Goal: Information Seeking & Learning: Learn about a topic

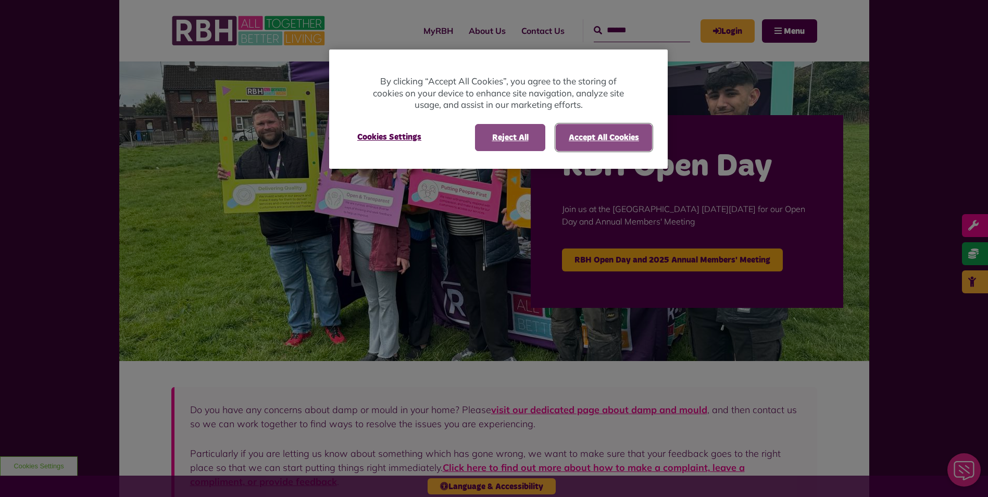
drag, startPoint x: 612, startPoint y: 138, endPoint x: 542, endPoint y: 135, distance: 69.9
click at [611, 138] on button "Accept All Cookies" at bounding box center [604, 137] width 96 height 27
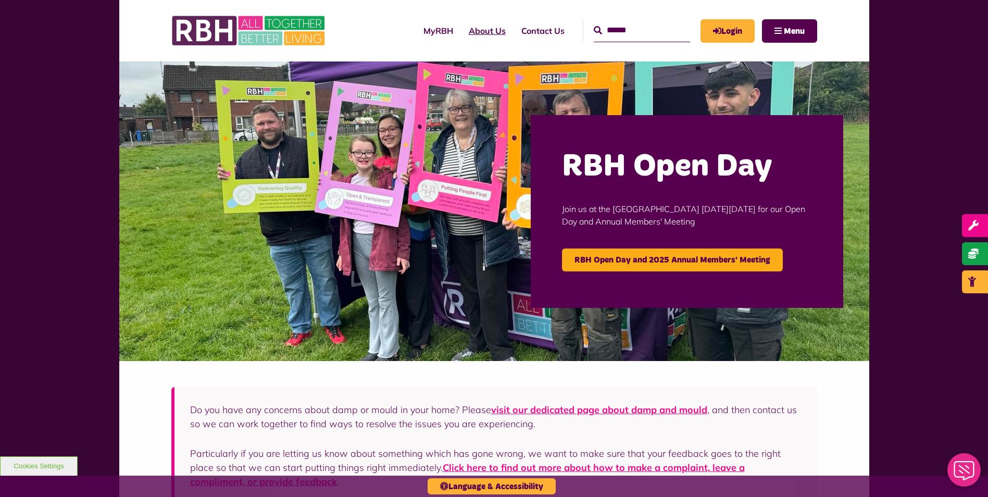
click at [461, 34] on link "About Us" at bounding box center [487, 31] width 53 height 28
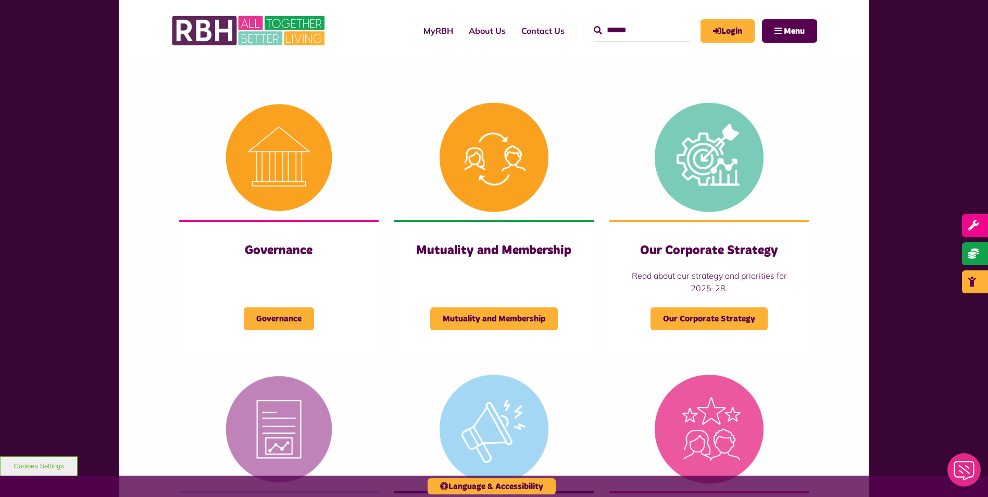
scroll to position [378, 0]
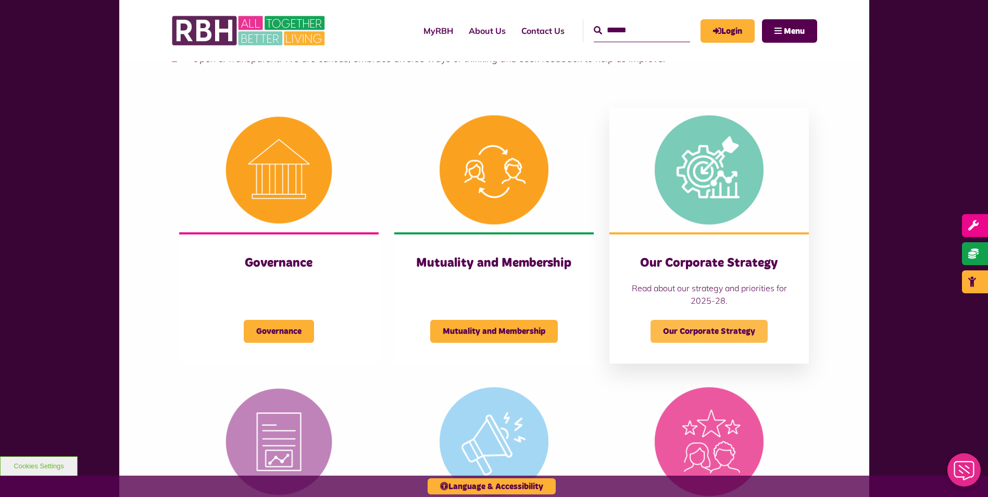
click at [709, 321] on span "Our Corporate Strategy" at bounding box center [709, 331] width 117 height 23
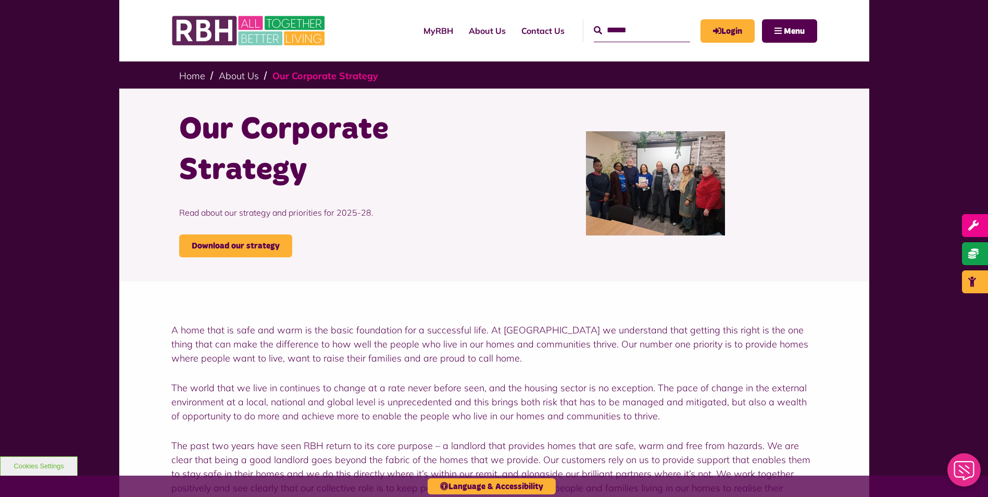
click at [309, 79] on link "Our Corporate Strategy" at bounding box center [325, 76] width 106 height 12
click at [217, 243] on link "Download our strategy" at bounding box center [235, 245] width 113 height 23
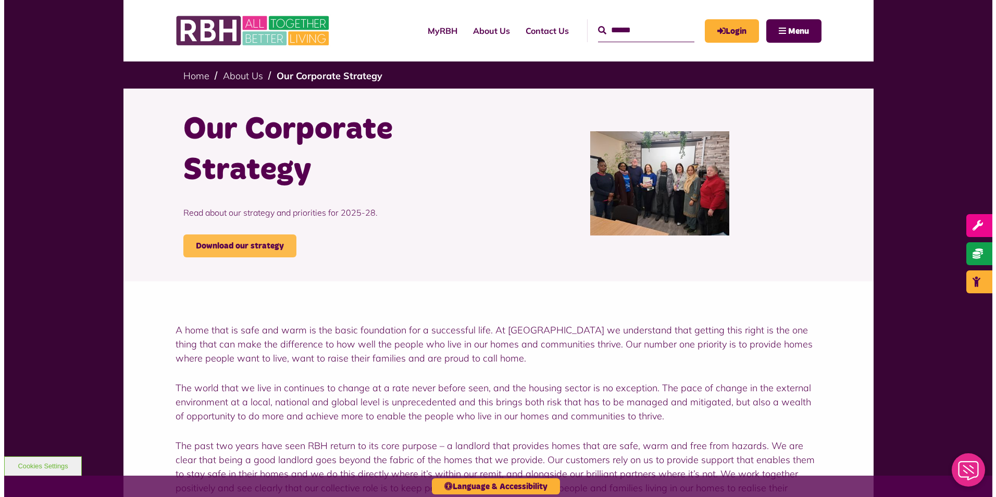
scroll to position [12, 0]
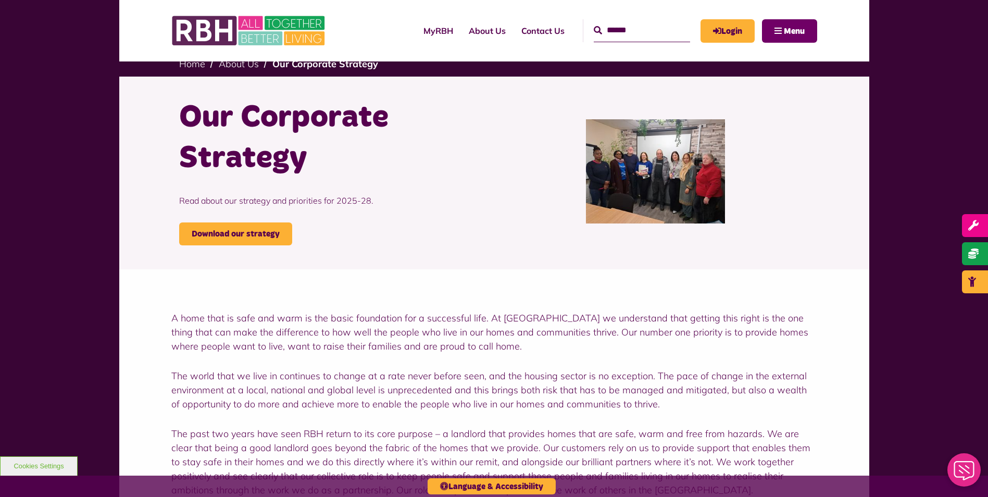
click at [791, 32] on span "Menu" at bounding box center [794, 31] width 21 height 8
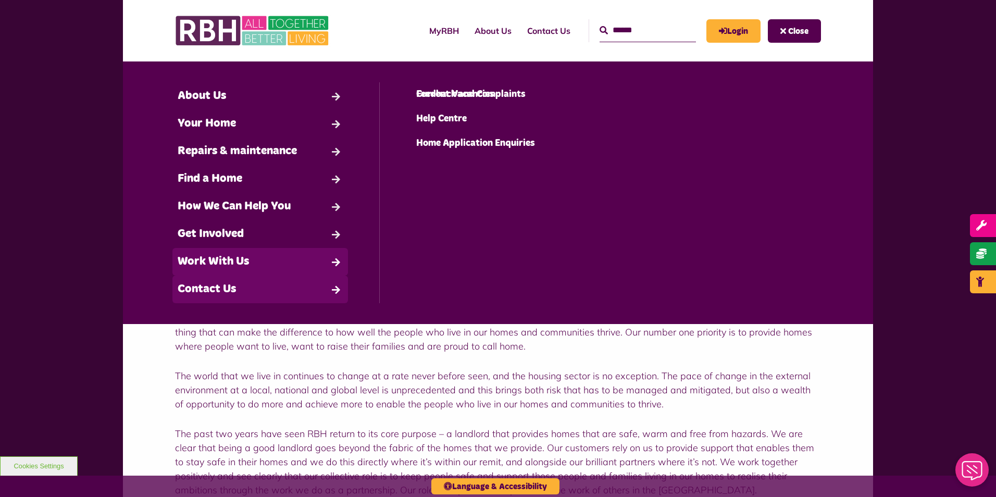
click at [237, 259] on link "Work With Us" at bounding box center [260, 262] width 176 height 28
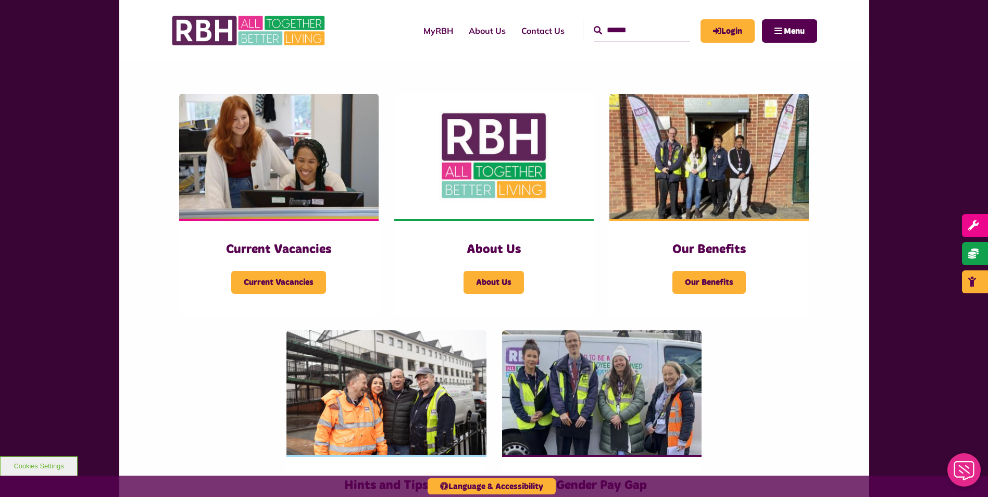
scroll to position [210, 0]
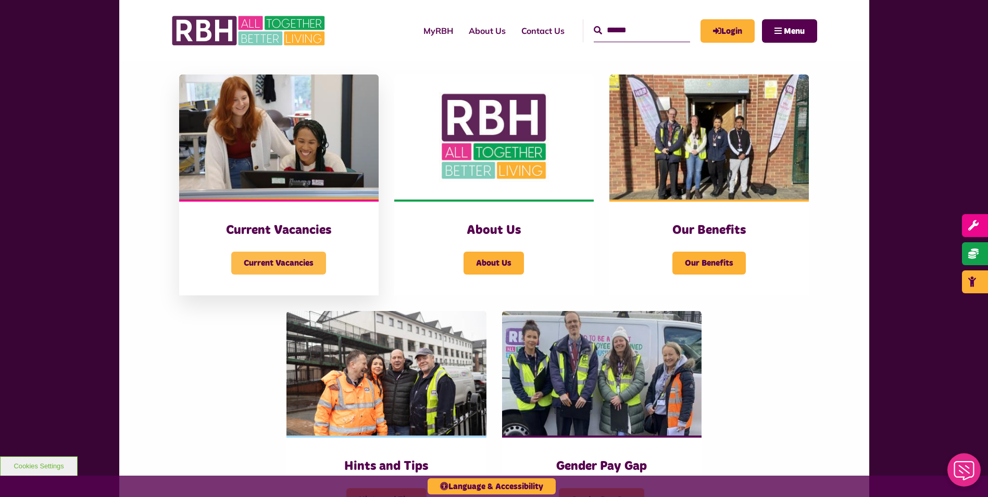
click at [285, 264] on span "Current Vacancies" at bounding box center [278, 263] width 95 height 23
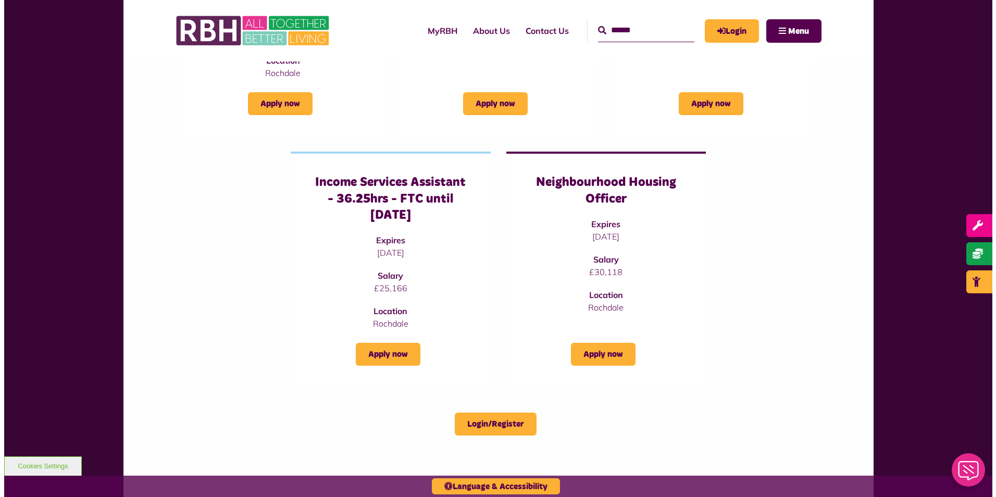
scroll to position [267, 0]
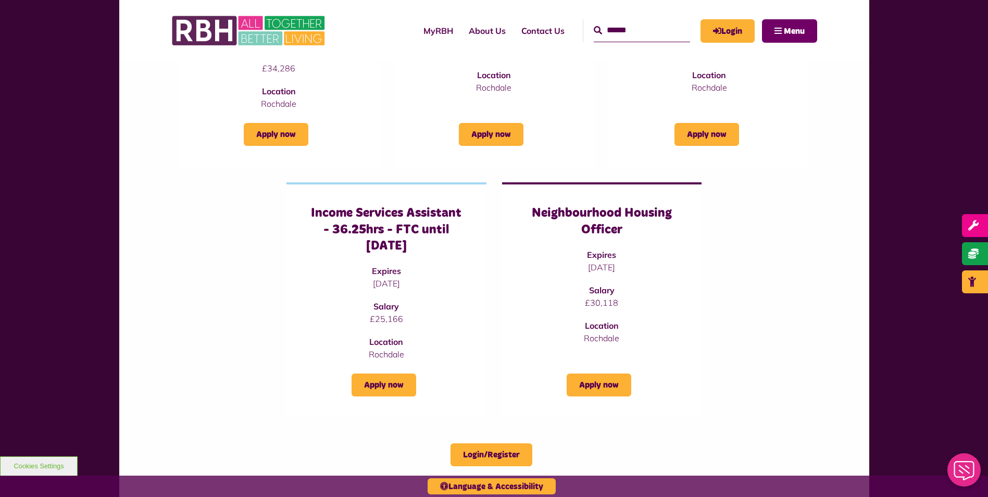
click at [772, 32] on button "Menu" at bounding box center [789, 30] width 55 height 23
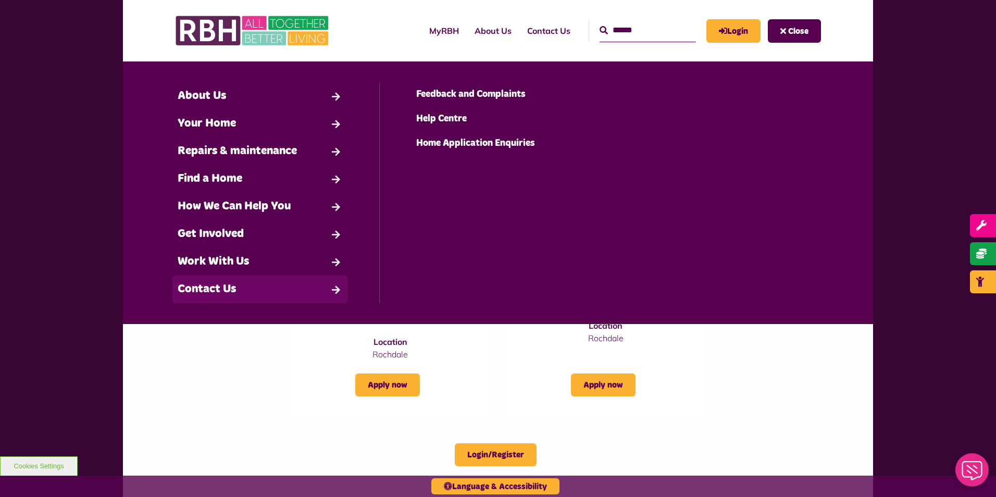
click at [229, 293] on link "Contact Us" at bounding box center [260, 290] width 176 height 28
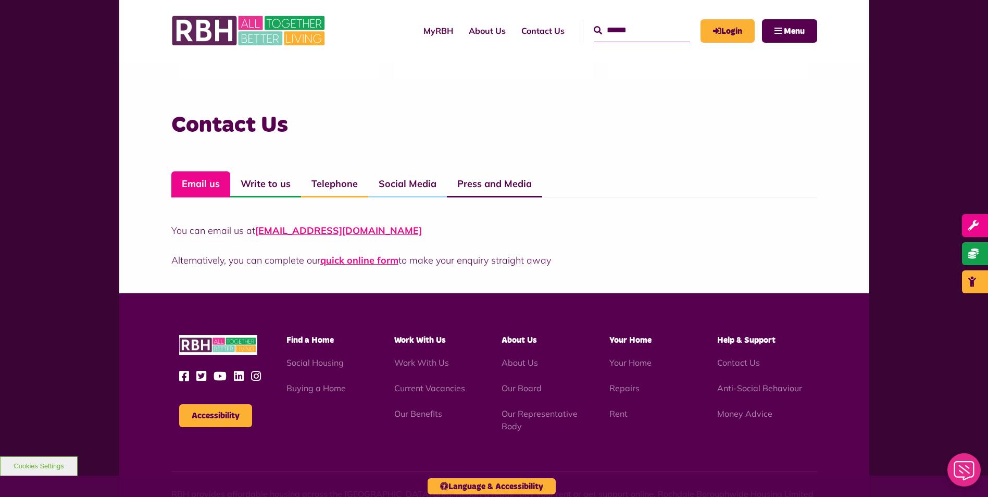
scroll to position [693, 0]
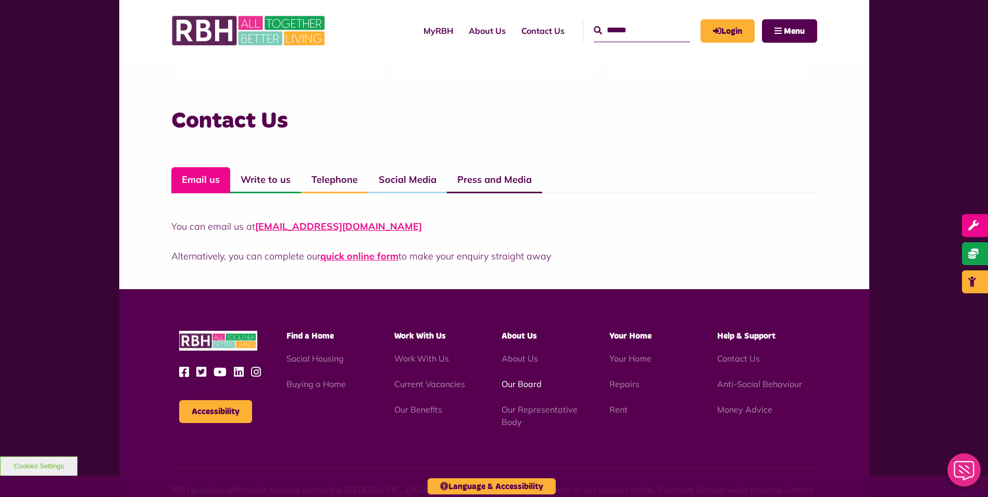
click at [531, 384] on link "Our Board" at bounding box center [522, 384] width 40 height 10
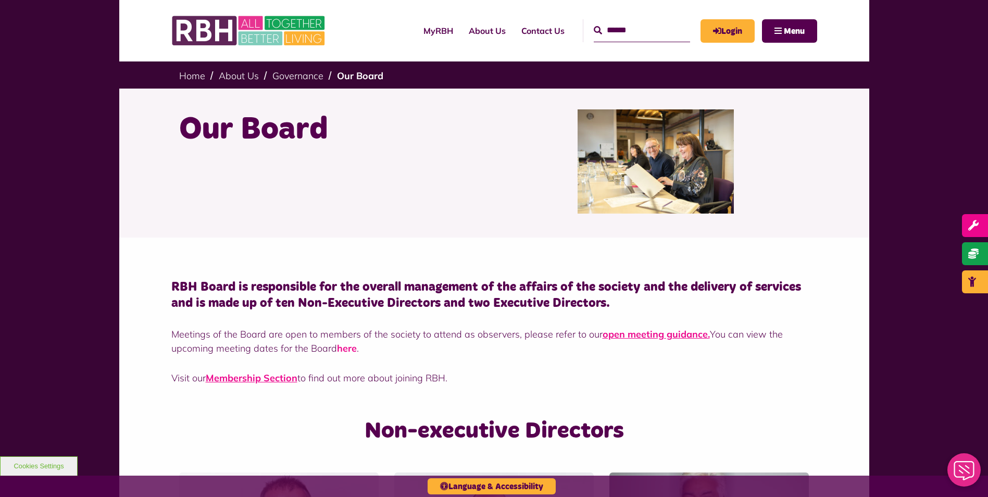
click at [351, 349] on link "here" at bounding box center [347, 348] width 20 height 12
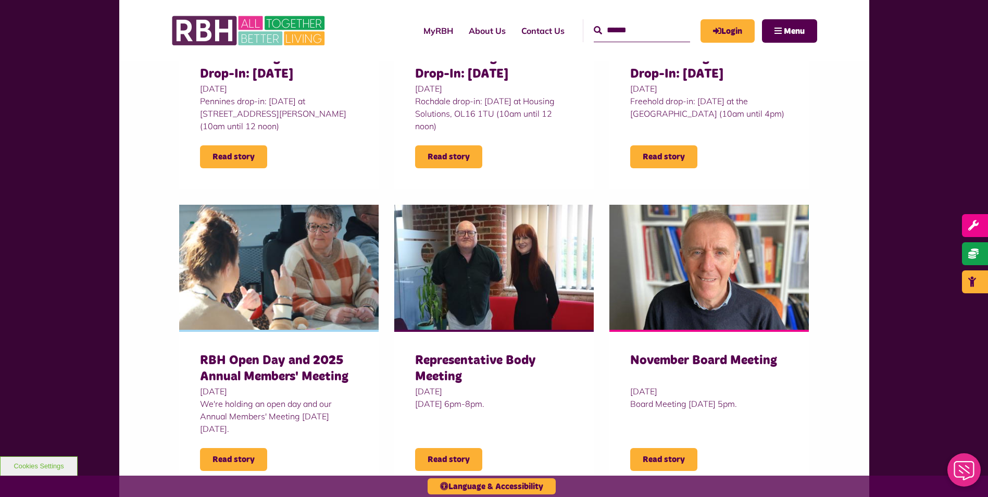
scroll to position [521, 0]
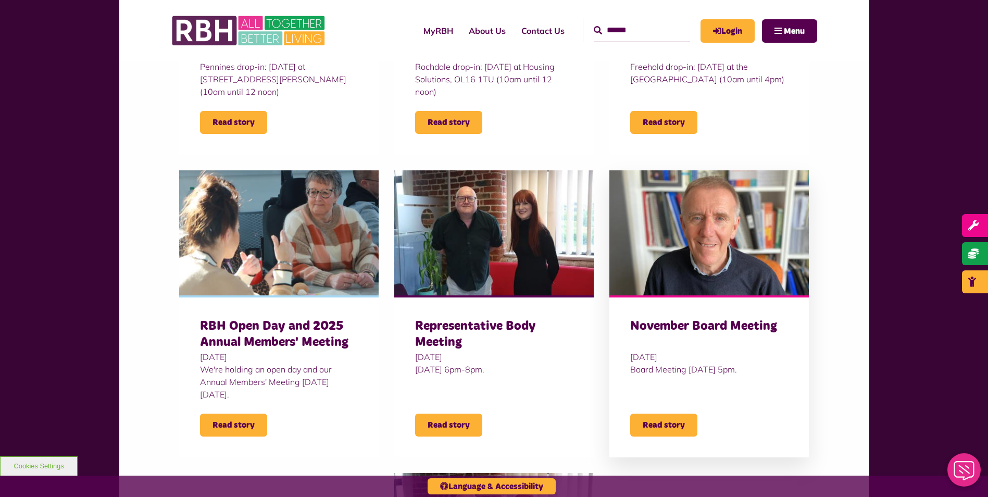
click at [673, 328] on h3 "November Board Meeting" at bounding box center [709, 334] width 158 height 32
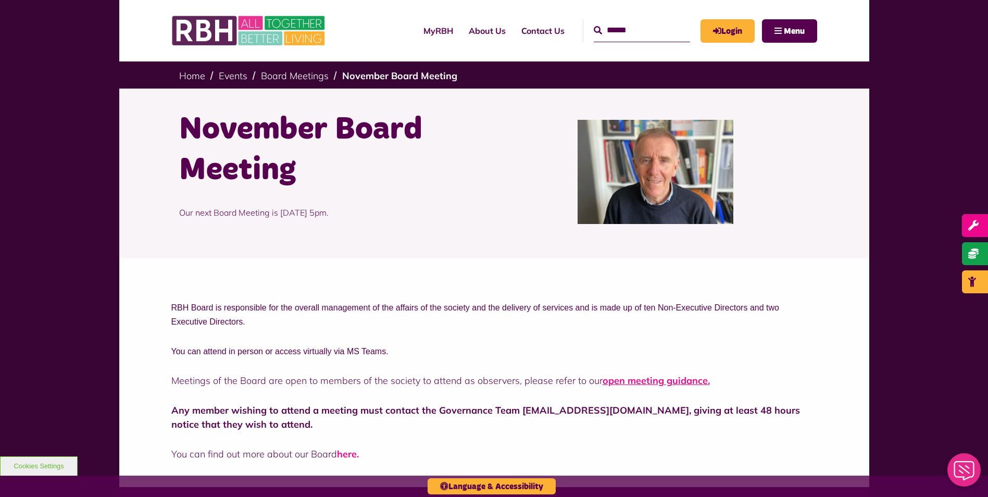
click at [346, 454] on link "here." at bounding box center [348, 454] width 22 height 12
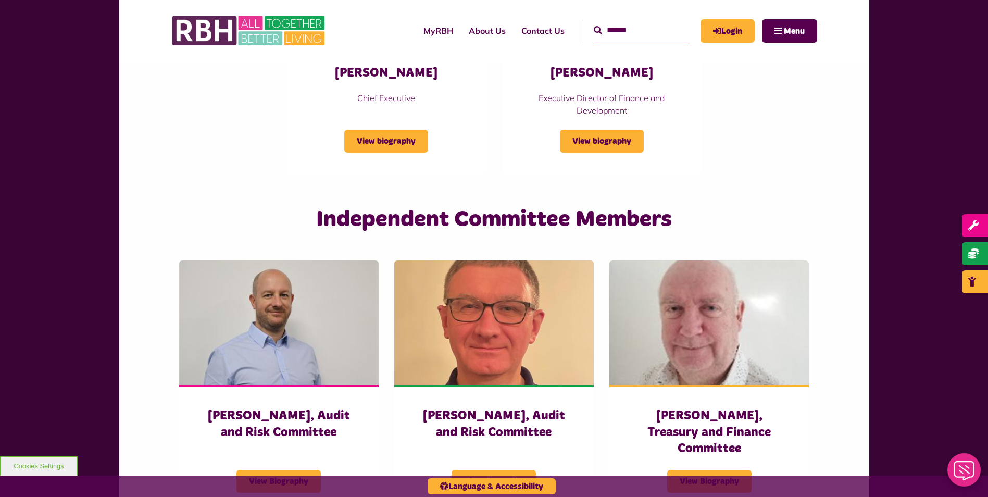
scroll to position [1947, 0]
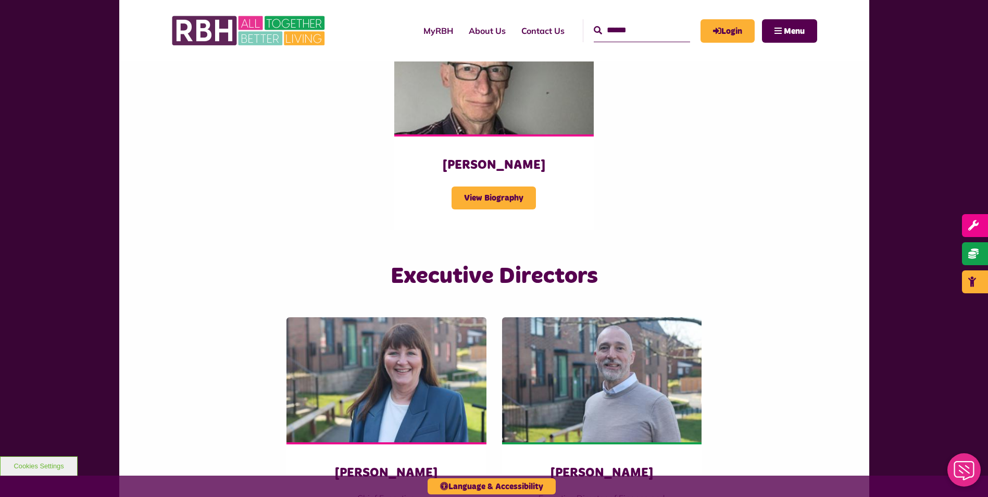
scroll to position [1609, 0]
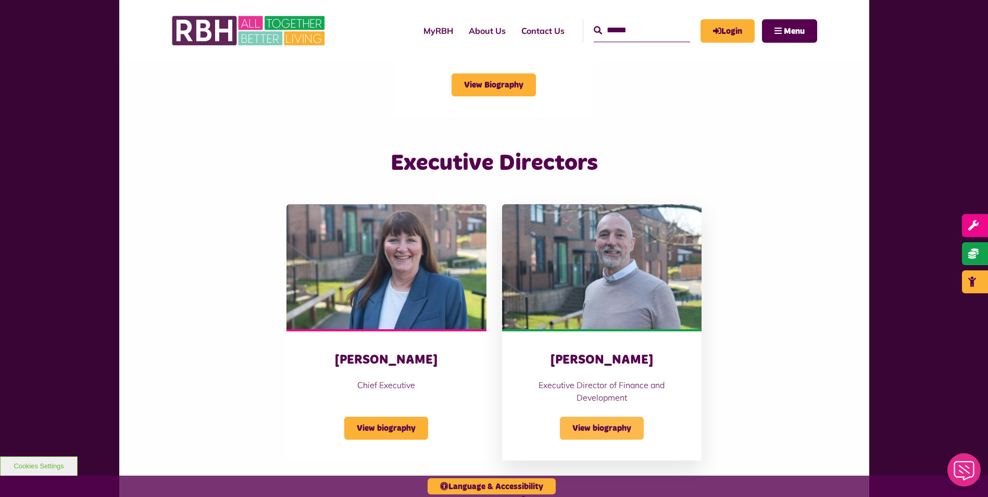
click at [614, 421] on span "View biography" at bounding box center [602, 428] width 84 height 23
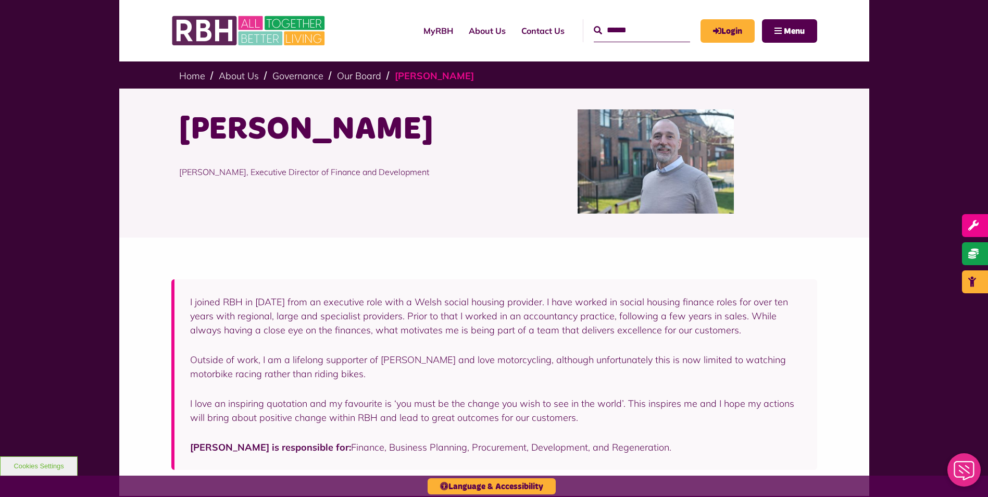
click at [440, 79] on link "[PERSON_NAME]" at bounding box center [434, 76] width 79 height 12
drag, startPoint x: 185, startPoint y: 135, endPoint x: 637, endPoint y: 446, distance: 549.1
click at [637, 446] on div "MyRBH About Us Contact Us Search" at bounding box center [494, 432] width 988 height 743
copy div "Lorem Ipsumd Sitam Consec, Adipiscin Elitsedd ei Tempori utl Etdoloremag A enim…"
